Goal: Task Accomplishment & Management: Use online tool/utility

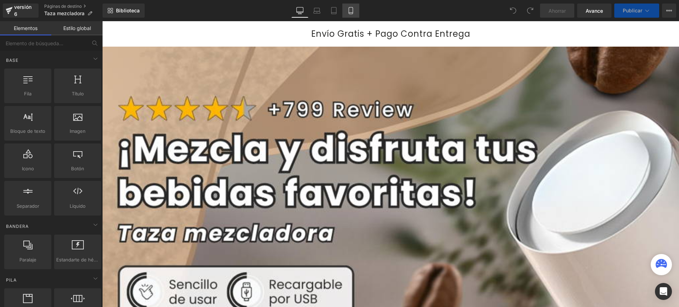
click at [348, 10] on icon at bounding box center [350, 10] width 7 height 7
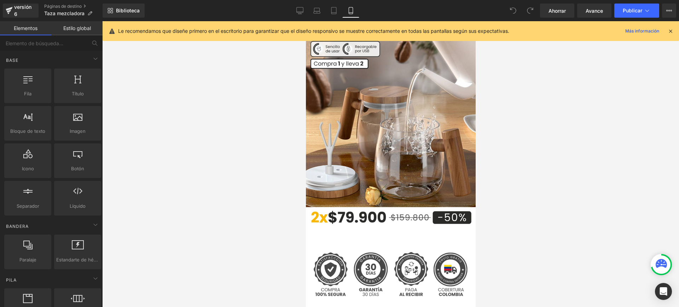
scroll to position [177, 0]
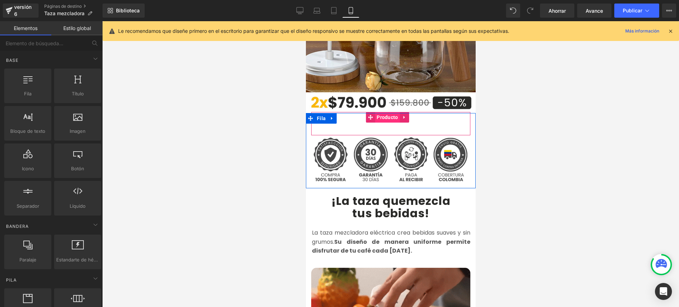
click at [387, 115] on font "Producto" at bounding box center [386, 118] width 21 height 6
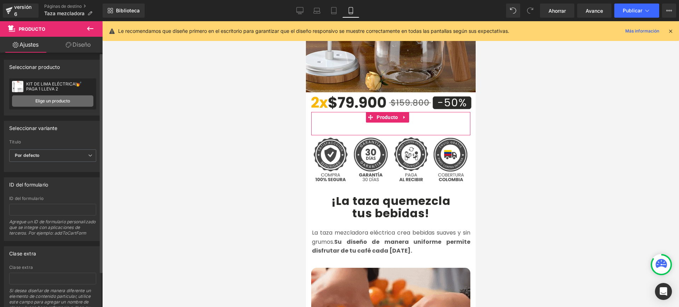
click at [66, 99] on font "Elige un producto" at bounding box center [52, 100] width 35 height 5
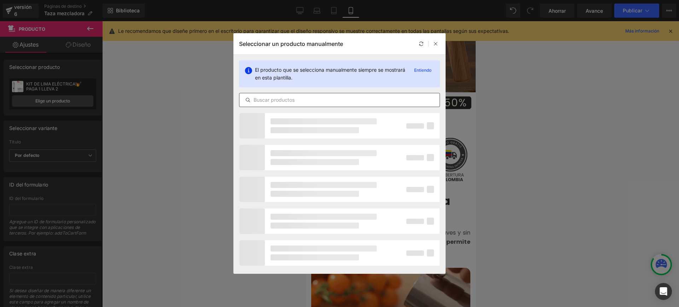
click at [301, 101] on input "text" at bounding box center [339, 100] width 200 height 8
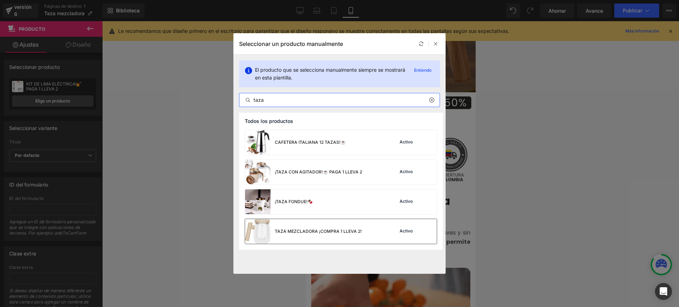
type input "taza"
click at [288, 231] on font "TAZA MEZCLADORA ¡COMPRA 1 LLEVA 2!" at bounding box center [318, 231] width 87 height 5
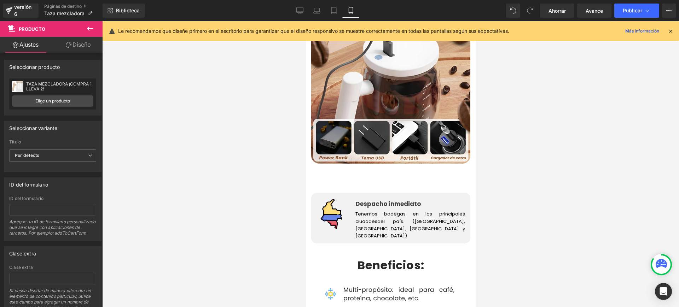
scroll to position [1144, 0]
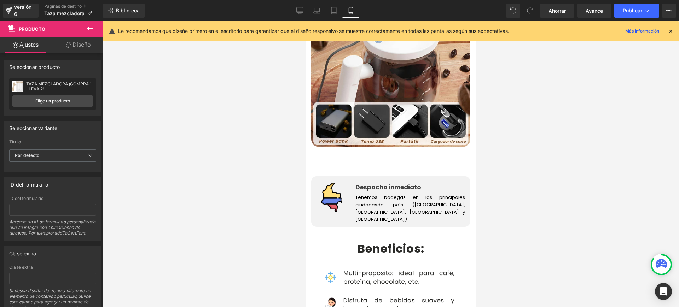
drag, startPoint x: 471, startPoint y: 119, endPoint x: 782, endPoint y: 170, distance: 315.0
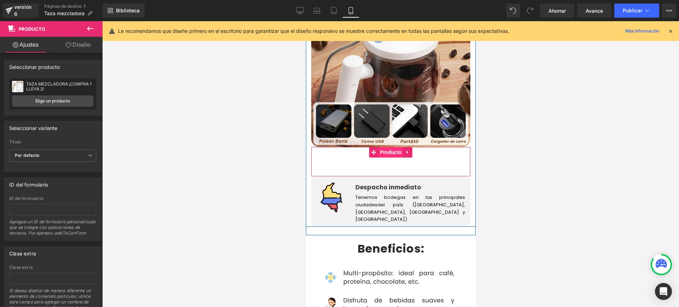
click at [385, 149] on font "Producto" at bounding box center [390, 152] width 21 height 6
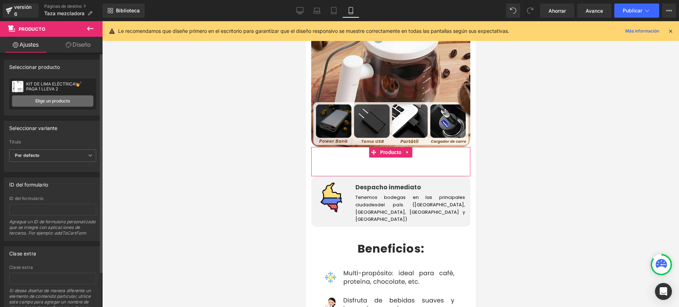
click at [63, 104] on link "Elige un producto" at bounding box center [52, 100] width 81 height 11
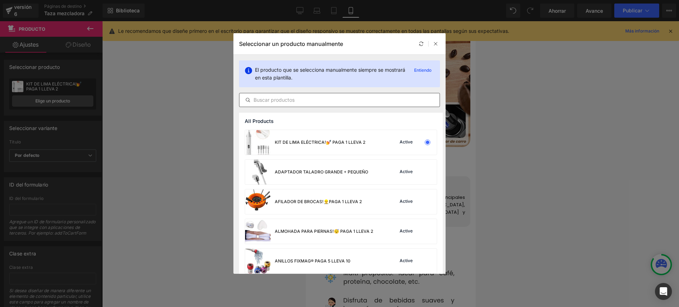
click at [314, 99] on input "text" at bounding box center [339, 100] width 200 height 8
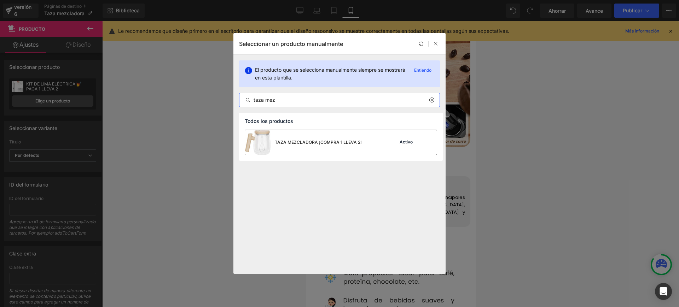
type input "taza mez"
click at [333, 138] on div "TAZA MEZCLADORA ¡COMPRA 1 LLEVA 2!" at bounding box center [303, 142] width 117 height 25
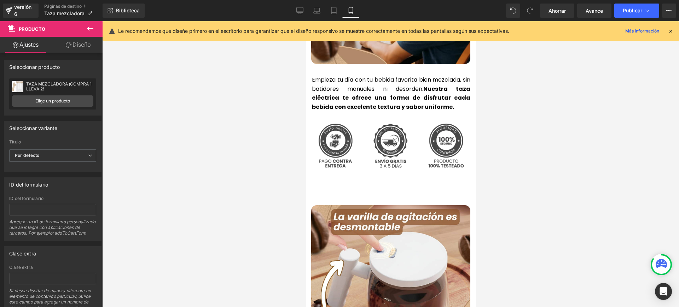
scroll to position [1654, 0]
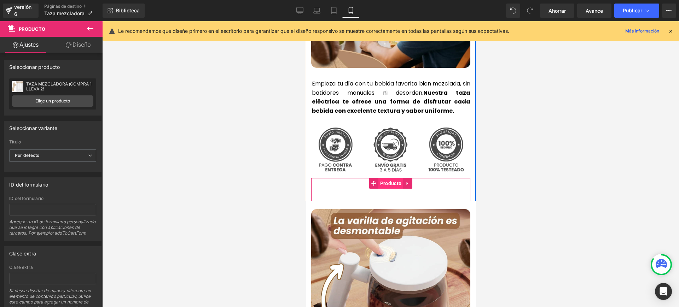
click at [389, 181] on font "Producto" at bounding box center [390, 184] width 21 height 6
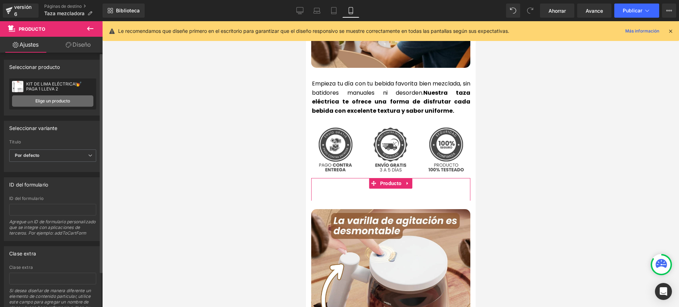
click at [58, 101] on font "Elige un producto" at bounding box center [52, 100] width 35 height 5
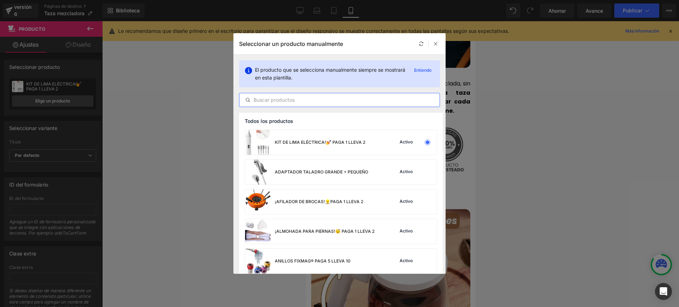
click at [284, 98] on input "text" at bounding box center [339, 100] width 200 height 8
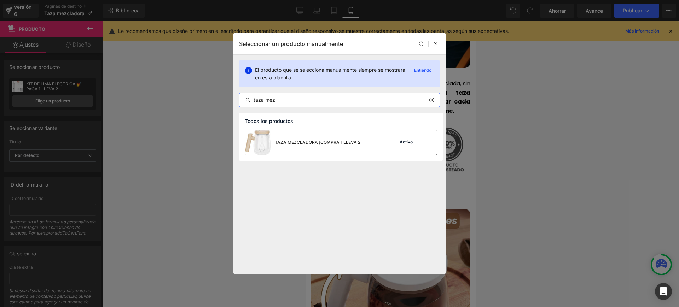
type input "taza mez"
click at [311, 135] on div "TAZA MEZCLADORA ¡COMPRA 1 LLEVA 2!" at bounding box center [303, 142] width 117 height 25
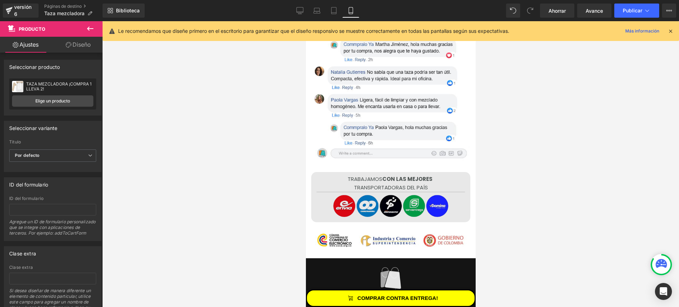
scroll to position [2685, 0]
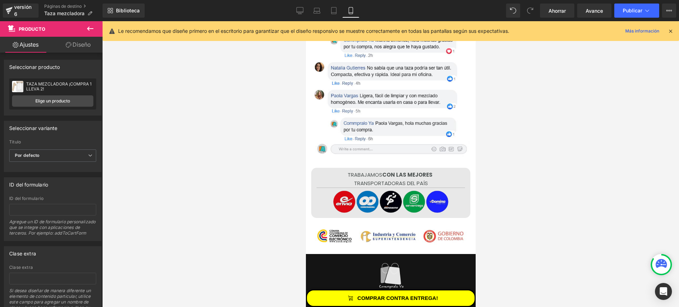
drag, startPoint x: 471, startPoint y: 188, endPoint x: 785, endPoint y: 298, distance: 332.6
click at [632, 9] on font "Publicar" at bounding box center [631, 10] width 19 height 6
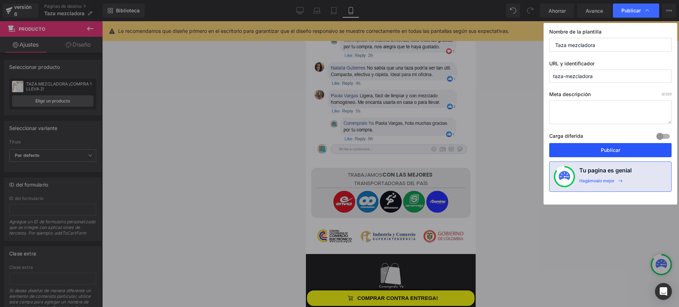
click at [608, 147] on font "Publicar" at bounding box center [609, 150] width 19 height 6
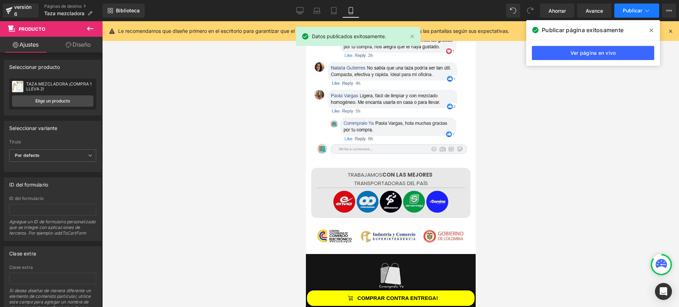
click at [634, 7] on font "Publicar" at bounding box center [631, 10] width 19 height 6
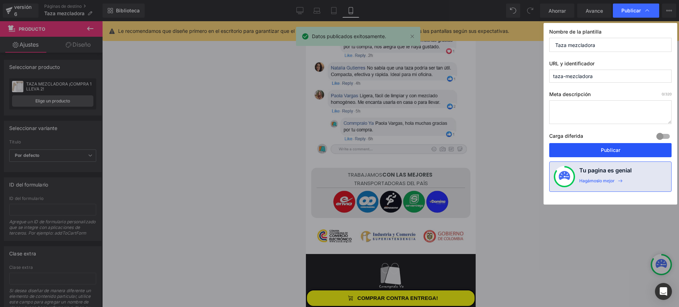
click at [605, 153] on button "Publicar" at bounding box center [610, 150] width 122 height 14
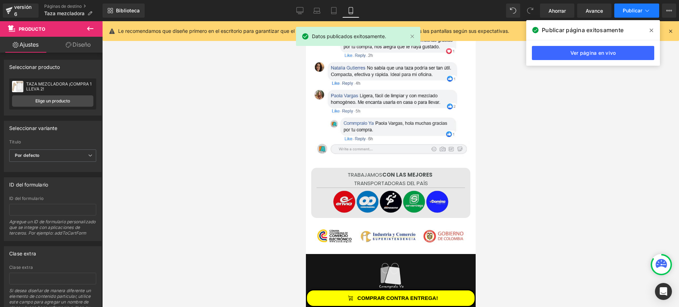
click at [651, 8] on button "Publicar" at bounding box center [636, 11] width 45 height 14
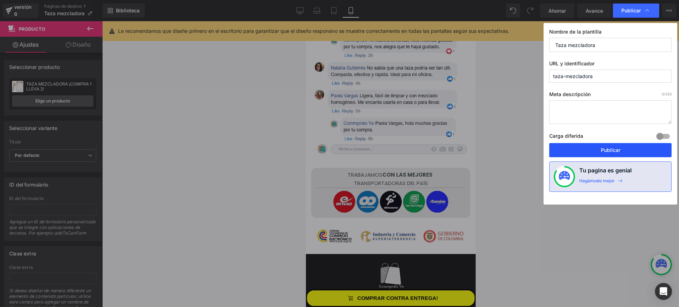
click at [596, 155] on button "Publicar" at bounding box center [610, 150] width 122 height 14
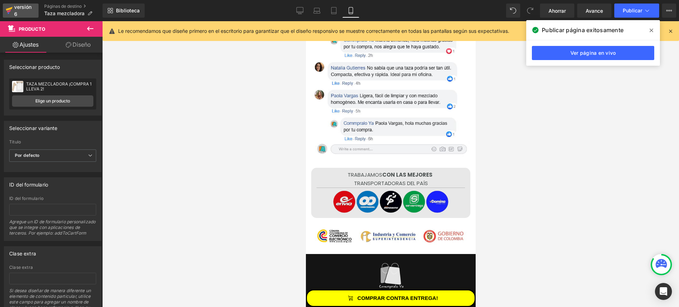
click at [19, 6] on font "versión 6" at bounding box center [22, 10] width 17 height 13
